Goal: Task Accomplishment & Management: Manage account settings

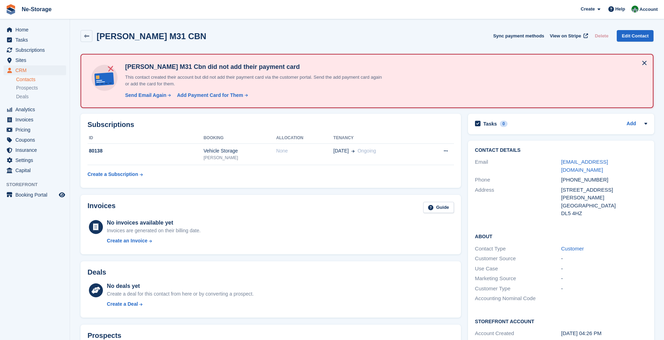
scroll to position [204, 0]
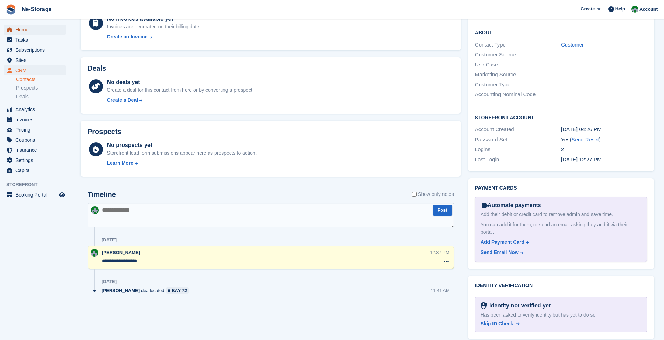
click at [14, 29] on link "Home" at bounding box center [34, 30] width 63 height 10
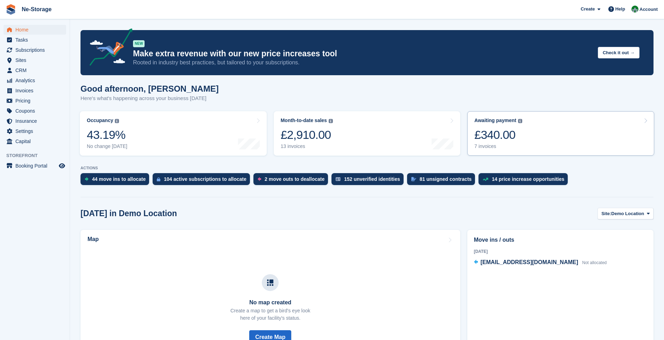
click at [571, 149] on link "Awaiting payment The total outstanding balance on all open invoices. £340.00 7 …" at bounding box center [560, 133] width 187 height 44
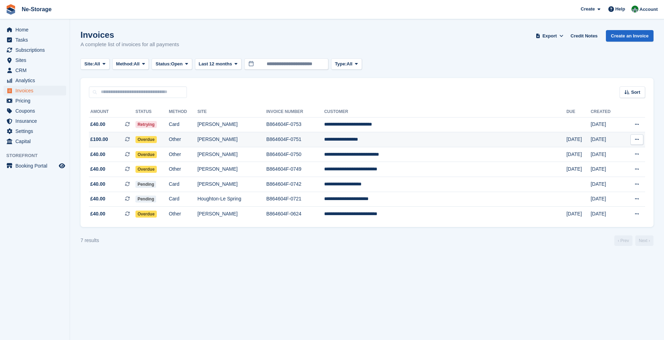
click at [566, 143] on td "[DATE]" at bounding box center [578, 139] width 24 height 15
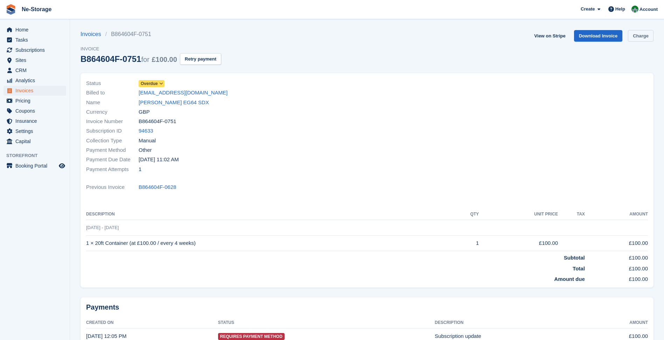
click at [639, 33] on link "Charge" at bounding box center [641, 36] width 26 height 12
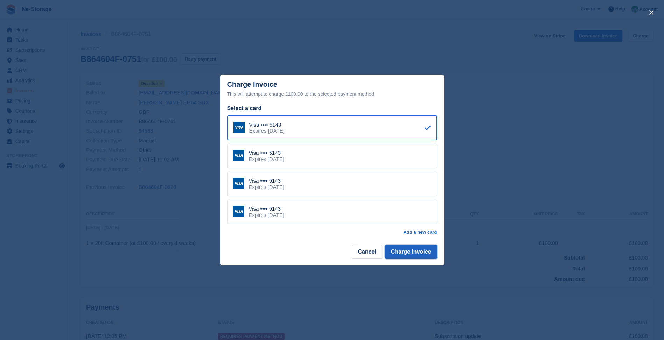
click at [402, 252] on button "Charge Invoice" at bounding box center [411, 252] width 52 height 14
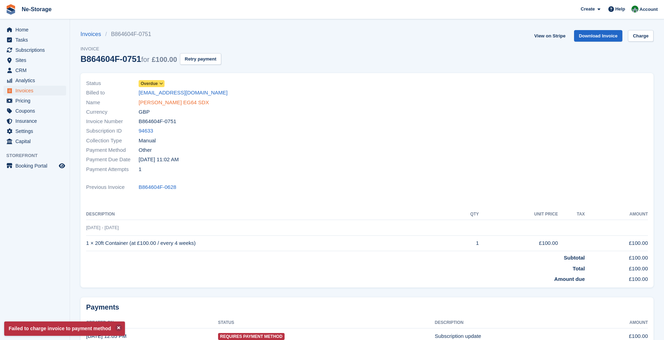
click at [164, 103] on link "[PERSON_NAME] EG64 SDX" at bounding box center [174, 103] width 70 height 8
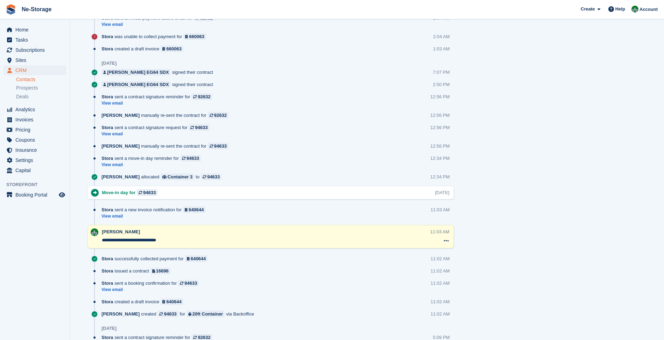
scroll to position [1119, 0]
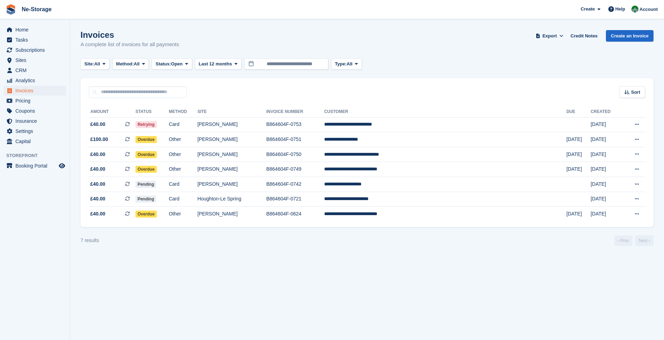
click at [221, 301] on section "Invoices A complete list of invoices for all payments Export Export Invoices Ex…" at bounding box center [367, 170] width 594 height 340
